Goal: Information Seeking & Learning: Learn about a topic

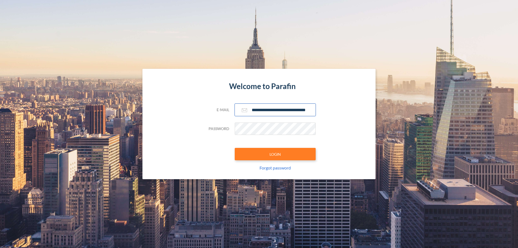
type input "**********"
click at [275, 154] on button "LOGIN" at bounding box center [274, 154] width 81 height 12
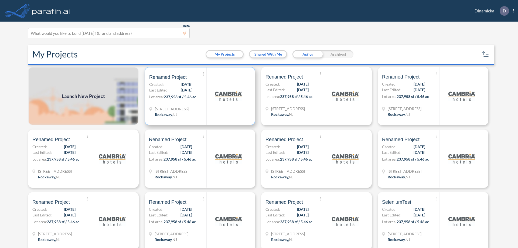
scroll to position [1, 0]
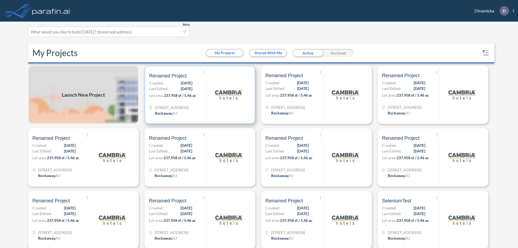
click at [199, 95] on p "Lot area: 237,958 sf / 5.46 ac" at bounding box center [177, 96] width 57 height 8
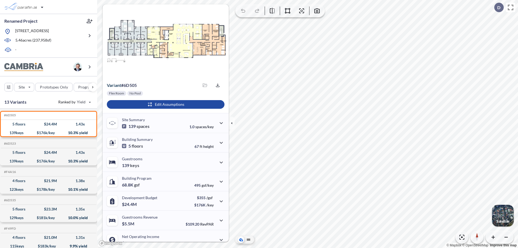
scroll to position [27, 0]
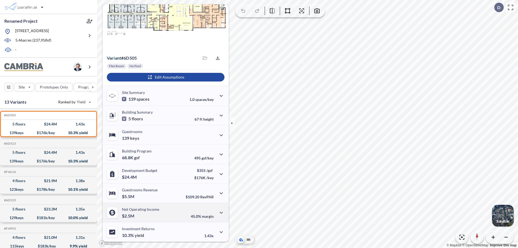
click at [165, 212] on div "Net Operating Income $2.5M 45.0% margin" at bounding box center [165, 211] width 126 height 19
